Goal: Entertainment & Leisure: Consume media (video, audio)

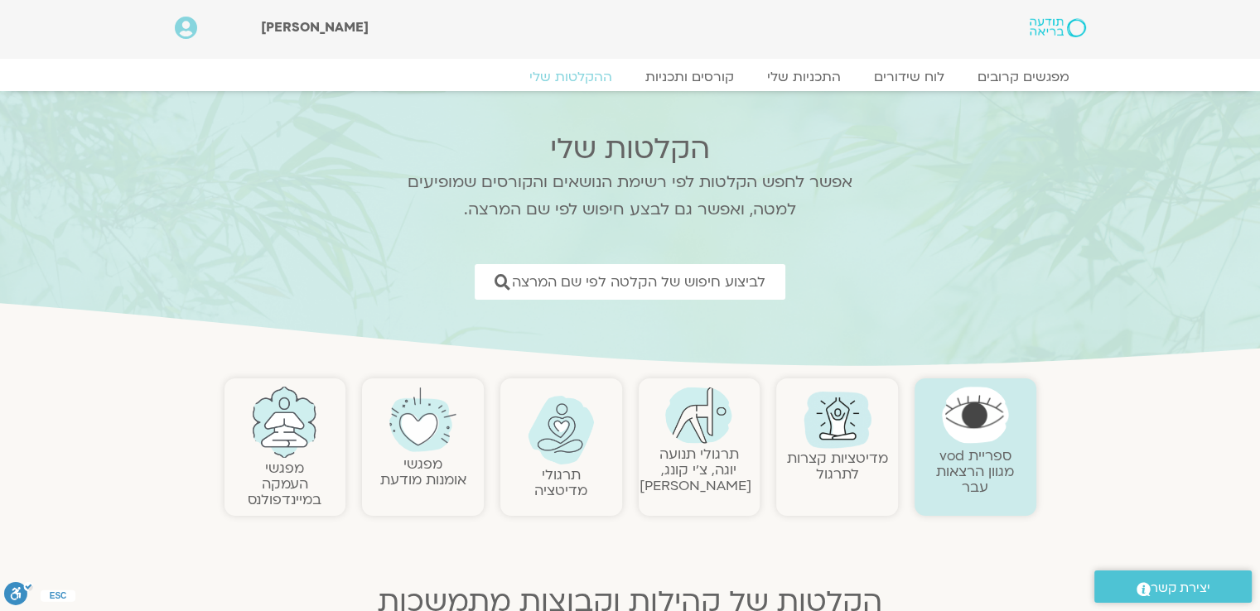
click at [709, 432] on img at bounding box center [698, 415] width 67 height 57
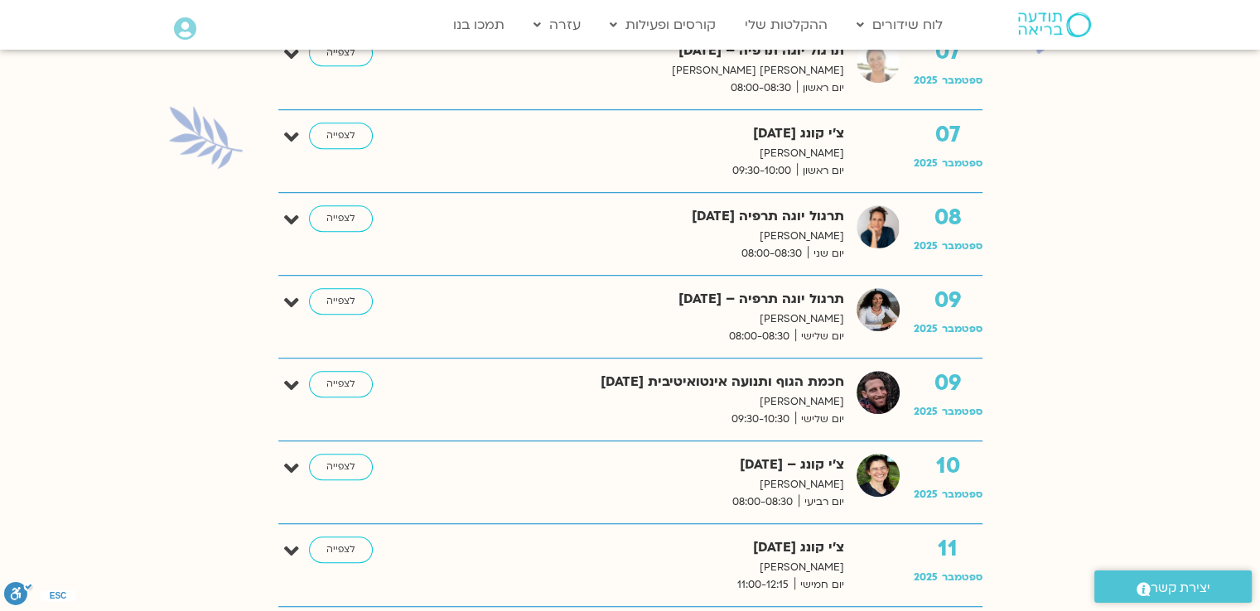
scroll to position [1077, 0]
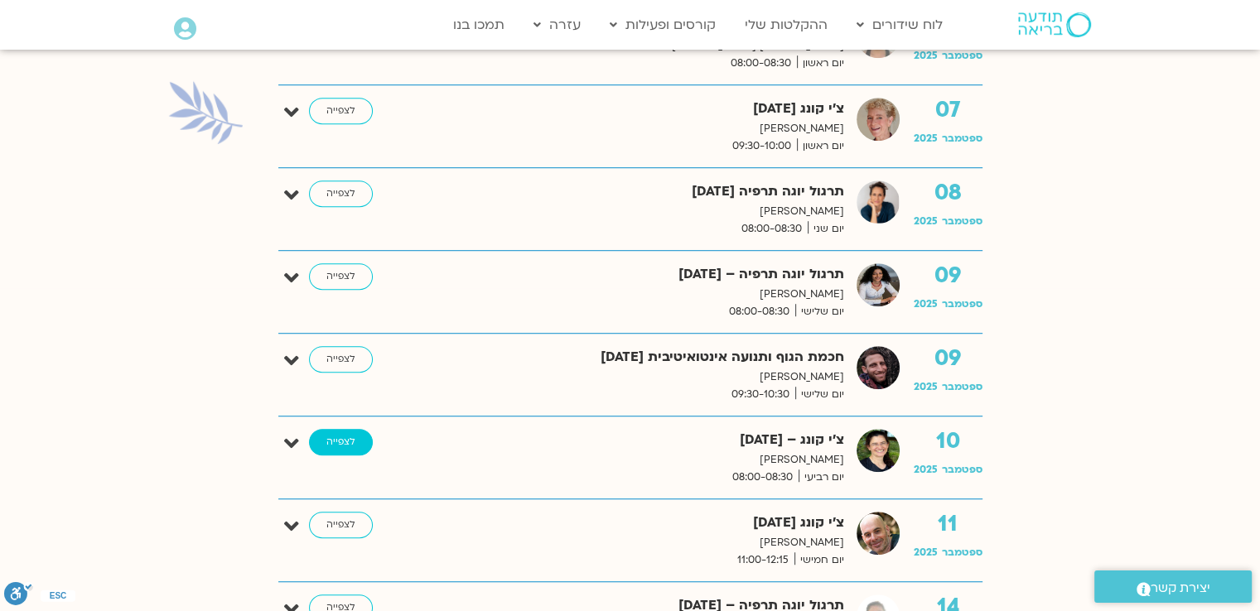
click at [344, 431] on link "לצפייה" at bounding box center [341, 442] width 64 height 26
